Goal: Navigation & Orientation: Find specific page/section

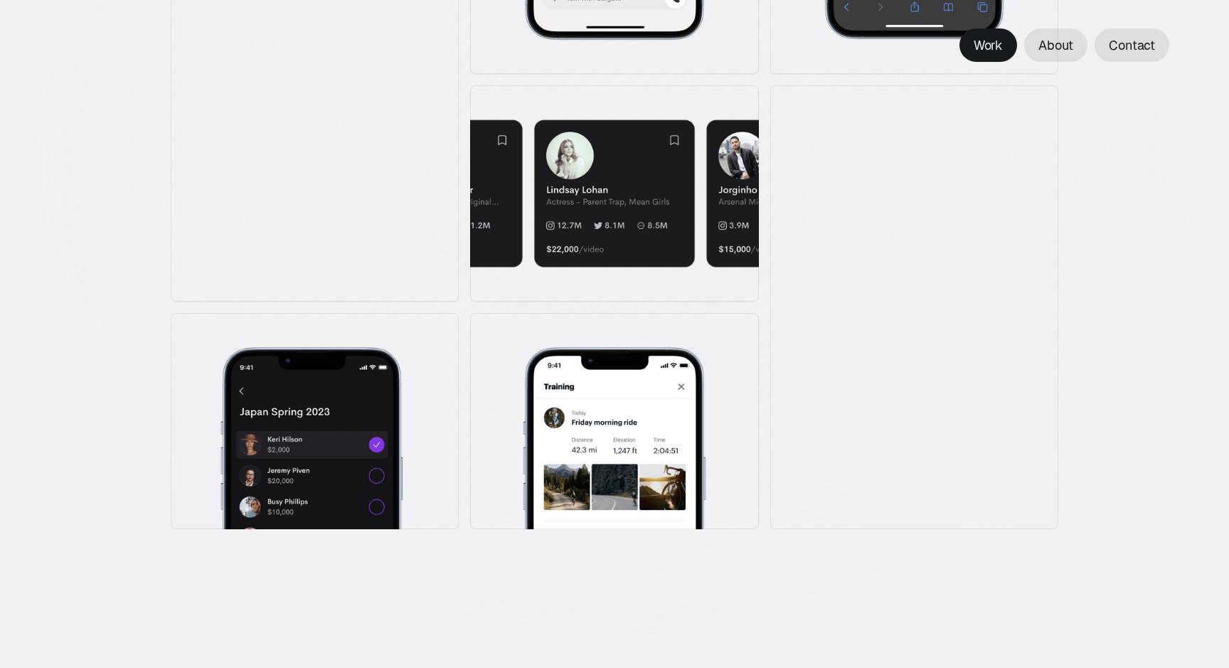
scroll to position [1652, 0]
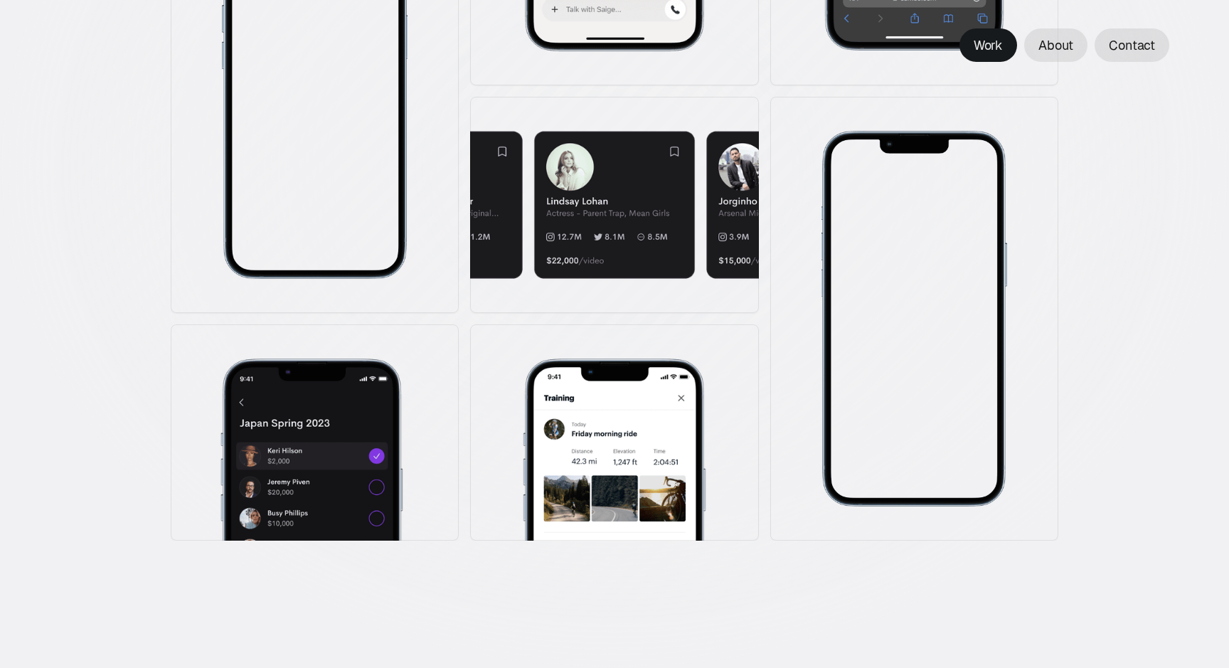
click at [795, 429] on div at bounding box center [914, 319] width 288 height 444
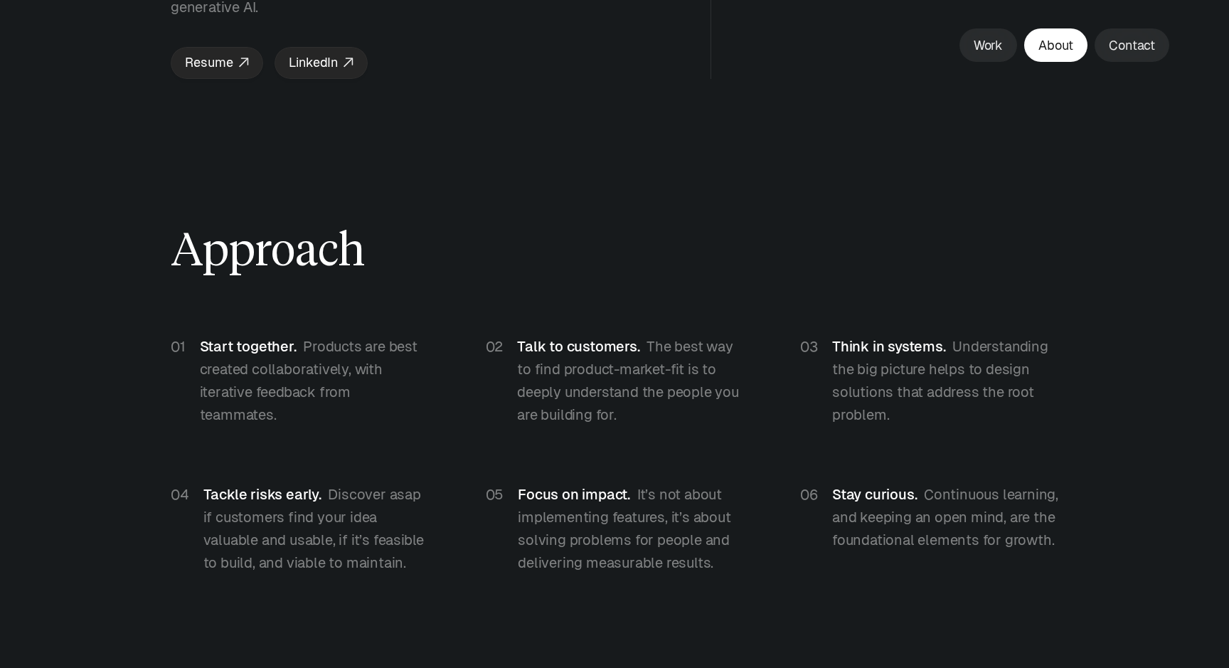
scroll to position [3540, 0]
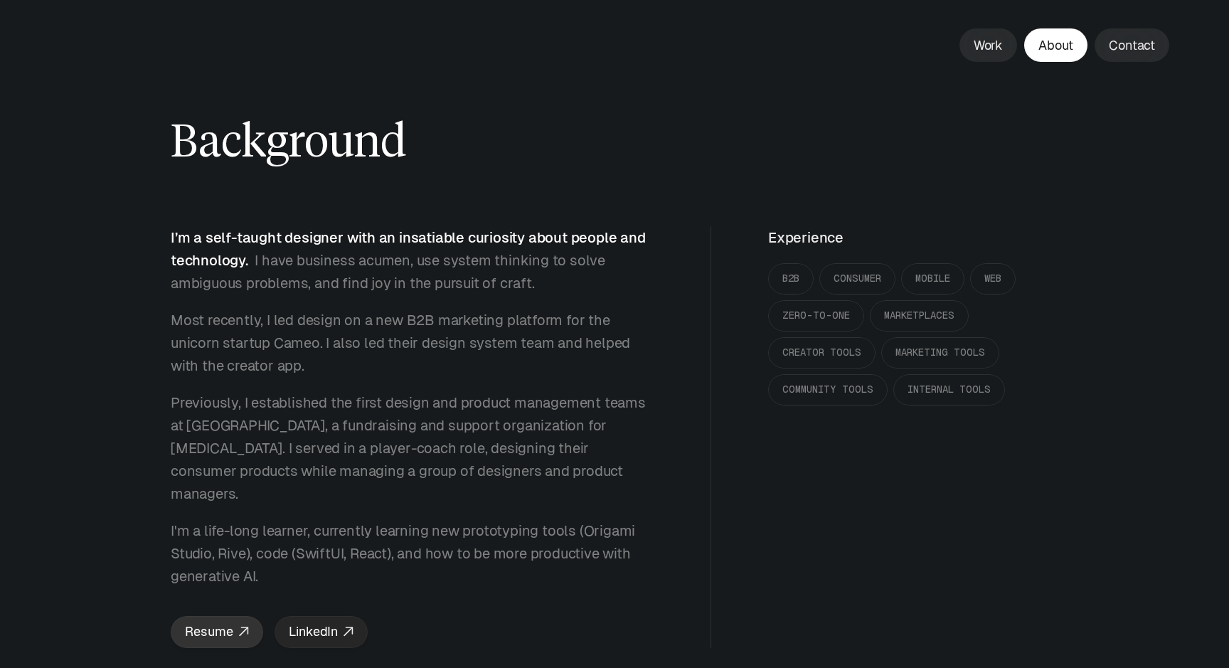
click at [228, 621] on p "Resume" at bounding box center [209, 631] width 48 height 21
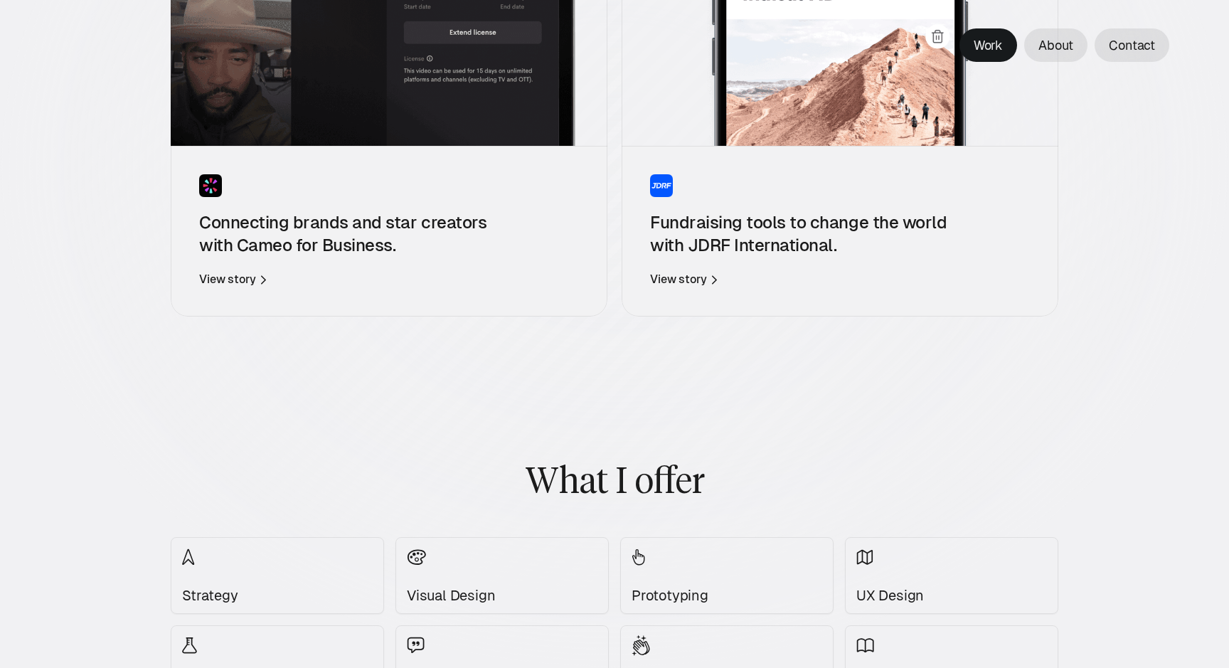
scroll to position [452, 0]
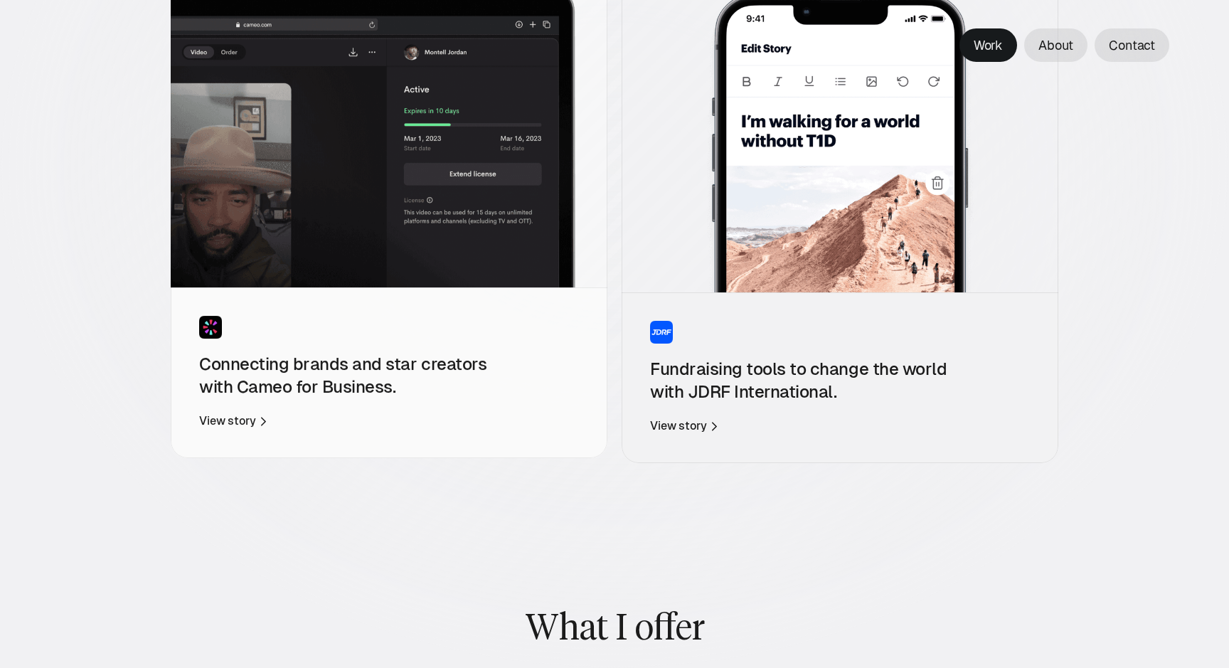
click at [565, 154] on img at bounding box center [389, 123] width 437 height 328
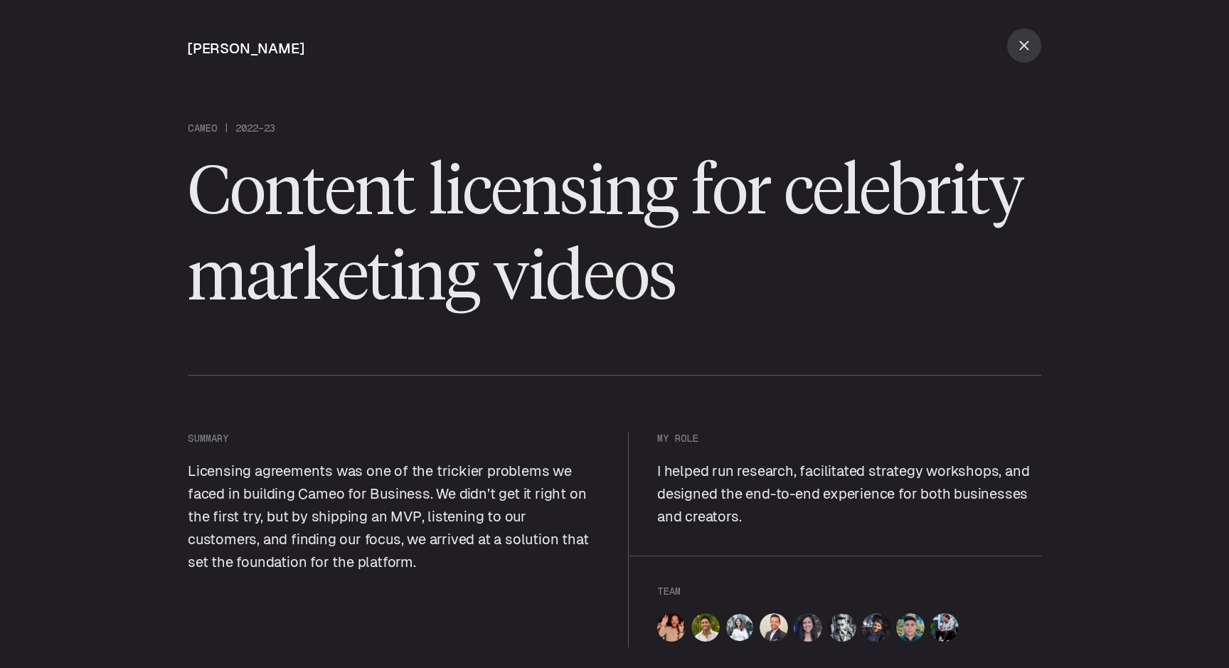
scroll to position [452, 0]
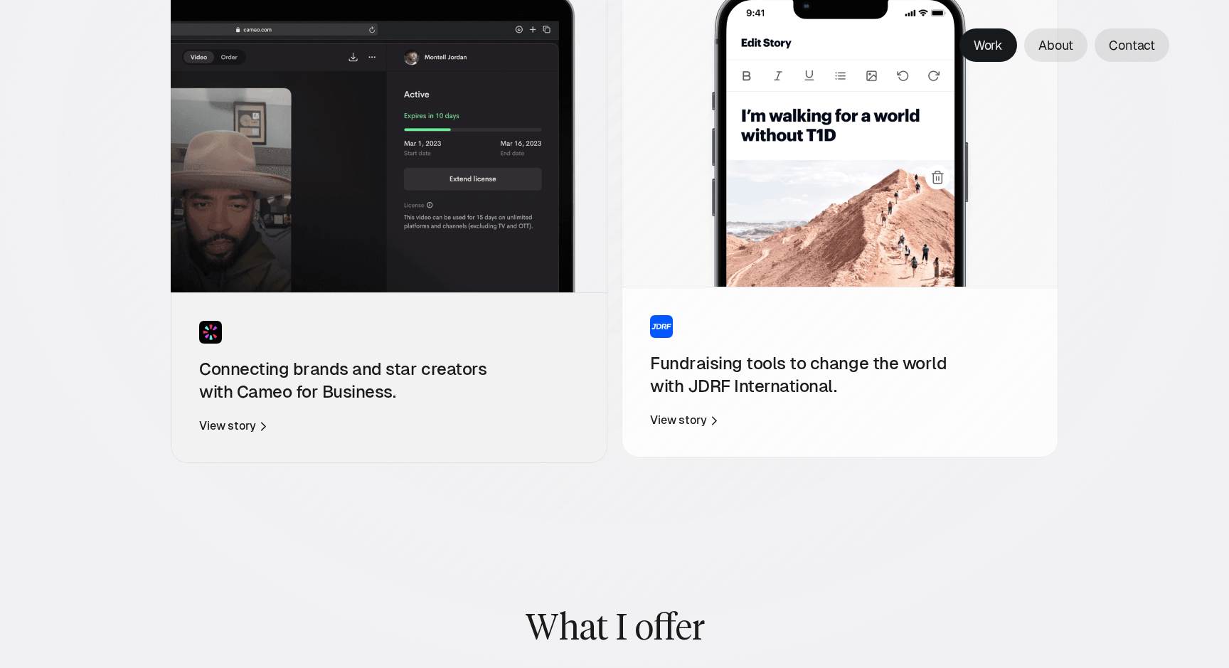
click at [717, 286] on div "Fundraising tools to change the world with JDRF International. View story" at bounding box center [839, 371] width 437 height 171
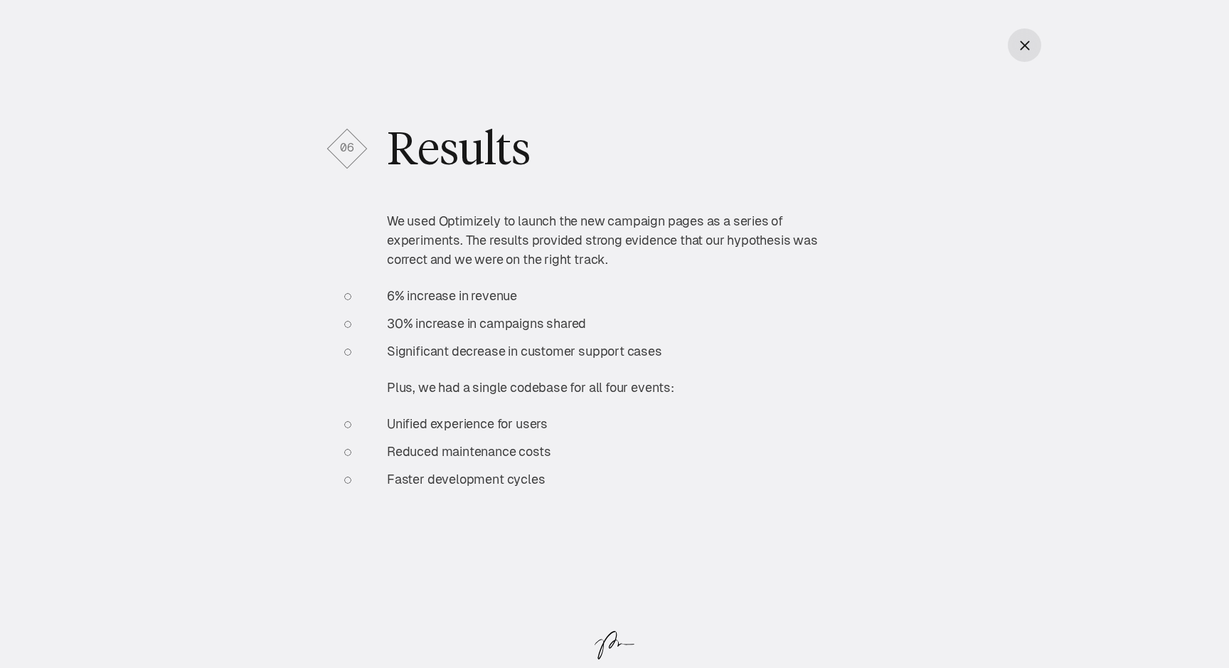
scroll to position [7776, 0]
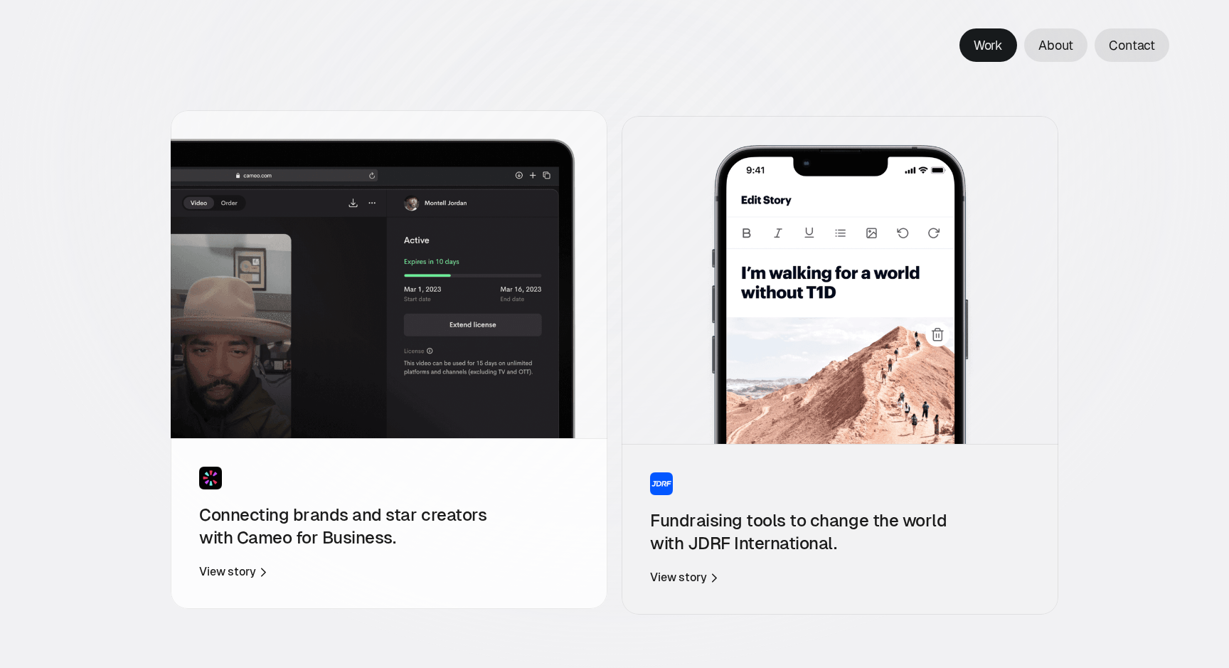
scroll to position [299, 0]
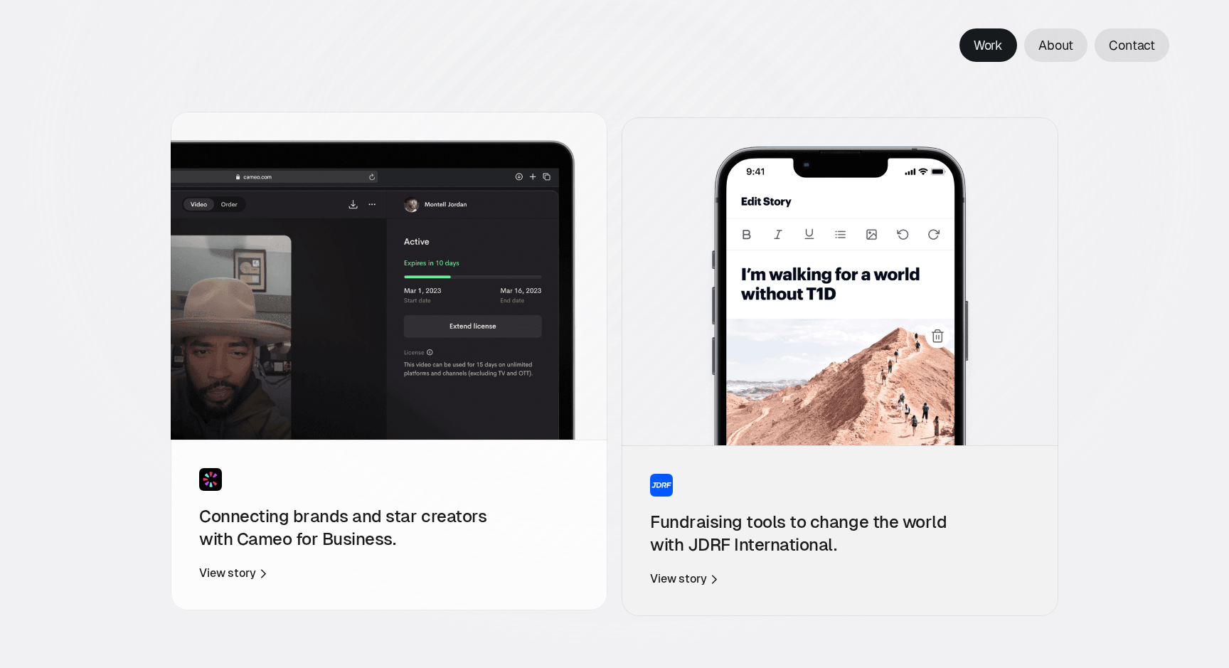
click at [557, 330] on img at bounding box center [389, 276] width 437 height 328
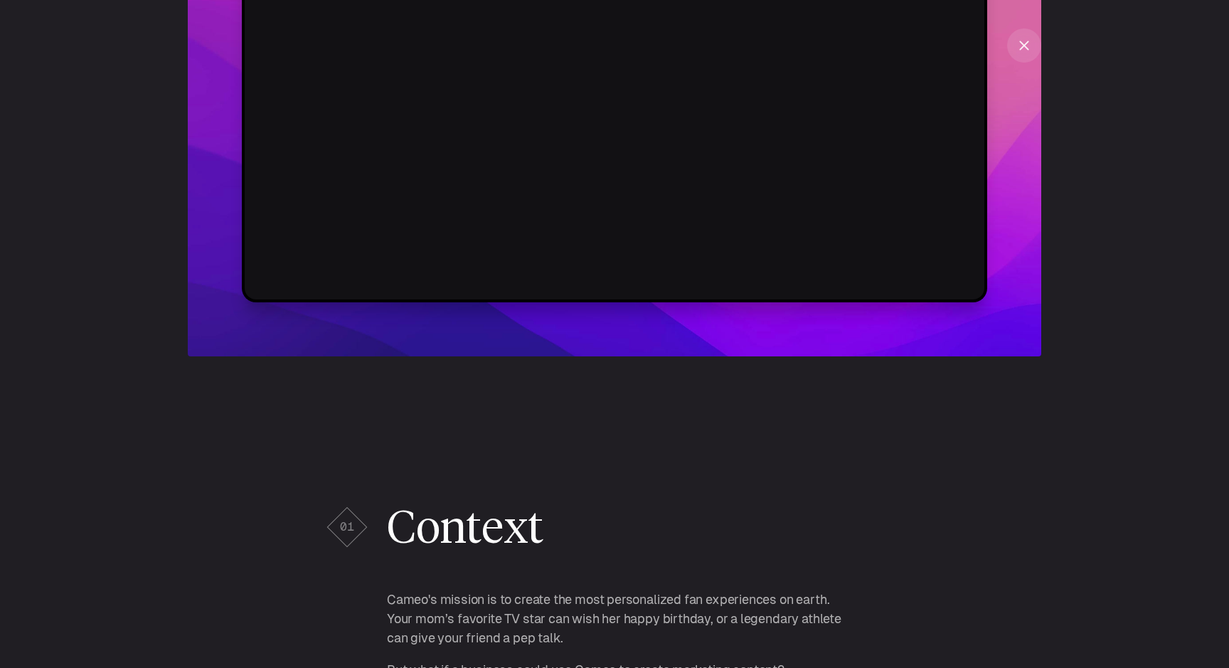
scroll to position [1349, 0]
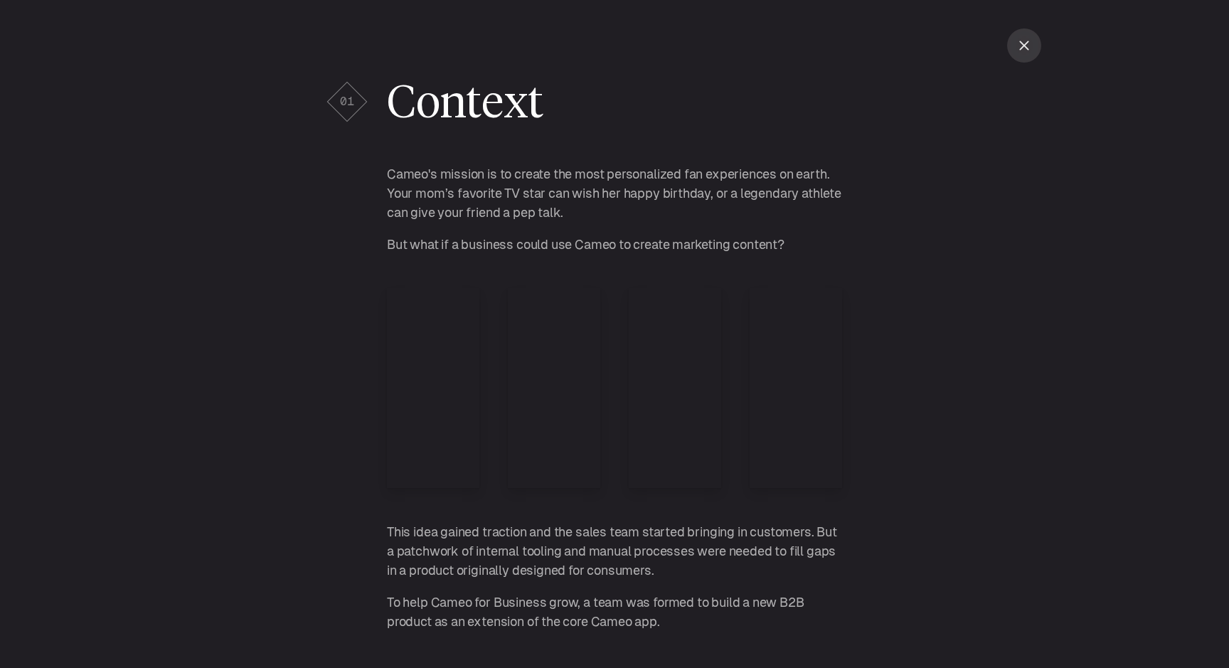
scroll to position [299, 0]
